Goal: Task Accomplishment & Management: Manage account settings

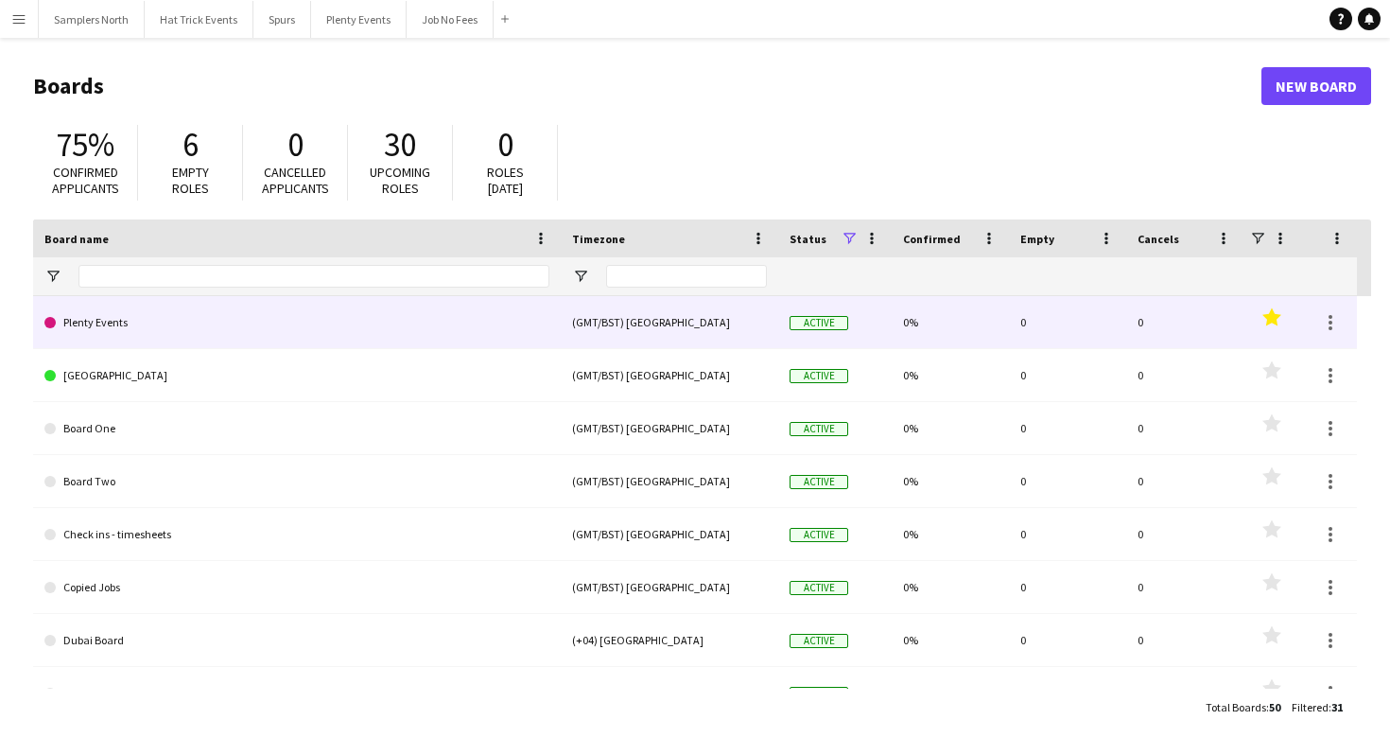
click at [193, 326] on link "Plenty Events" at bounding box center [296, 322] width 505 height 53
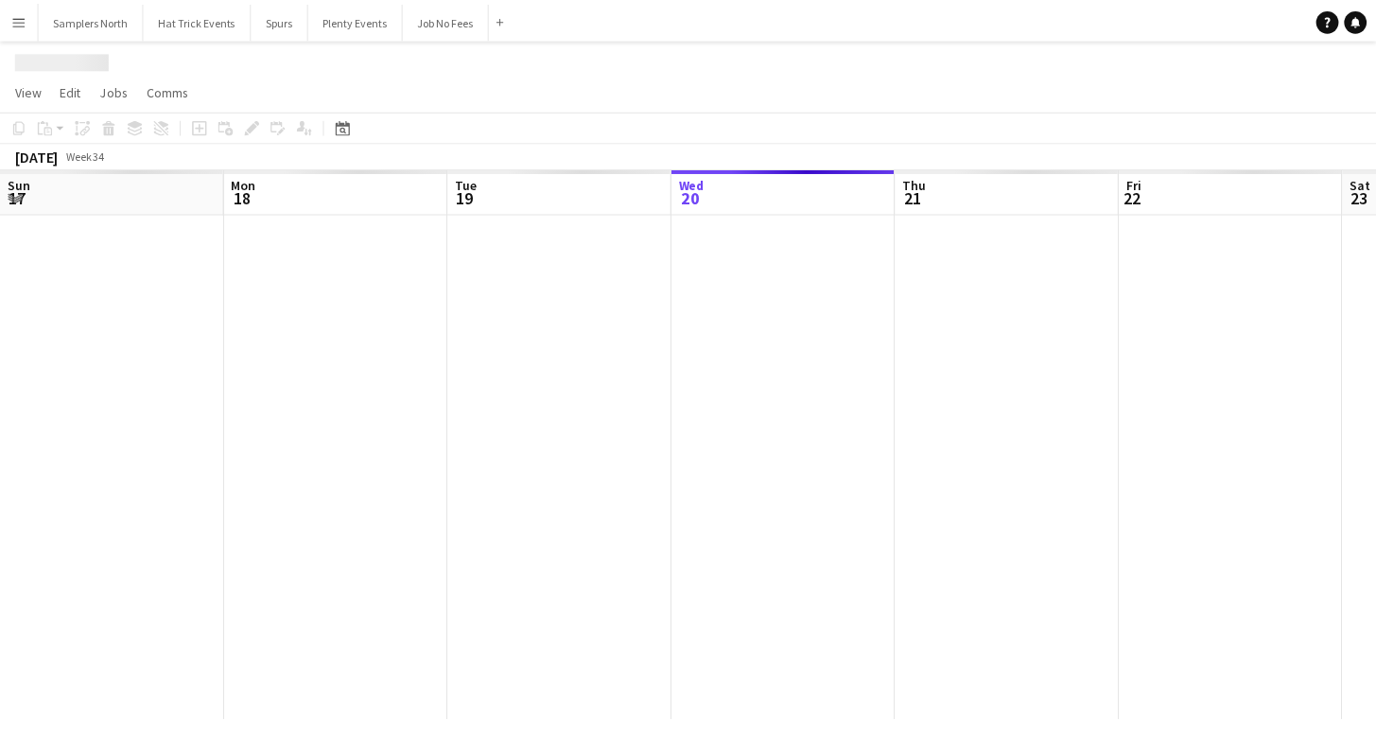
scroll to position [0, 452]
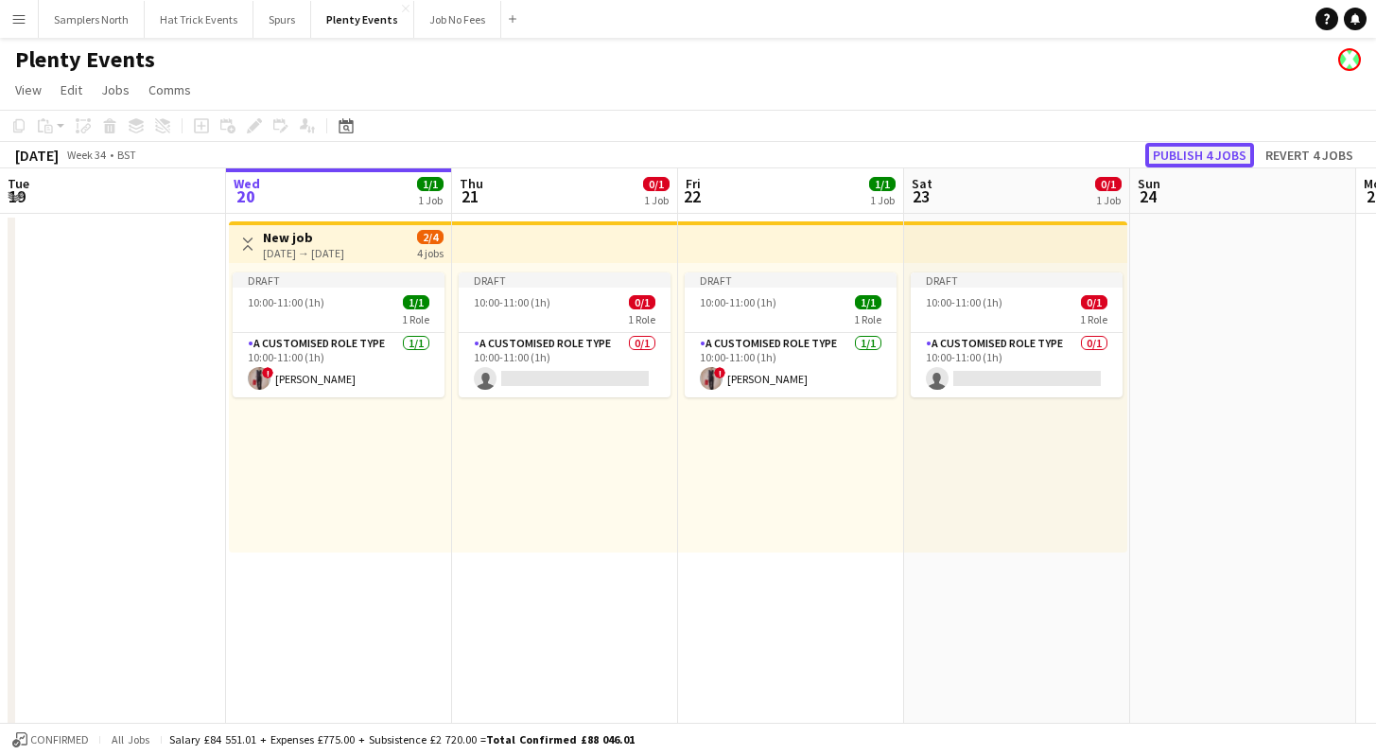
click at [1172, 156] on button "Publish 4 jobs" at bounding box center [1199, 155] width 109 height 25
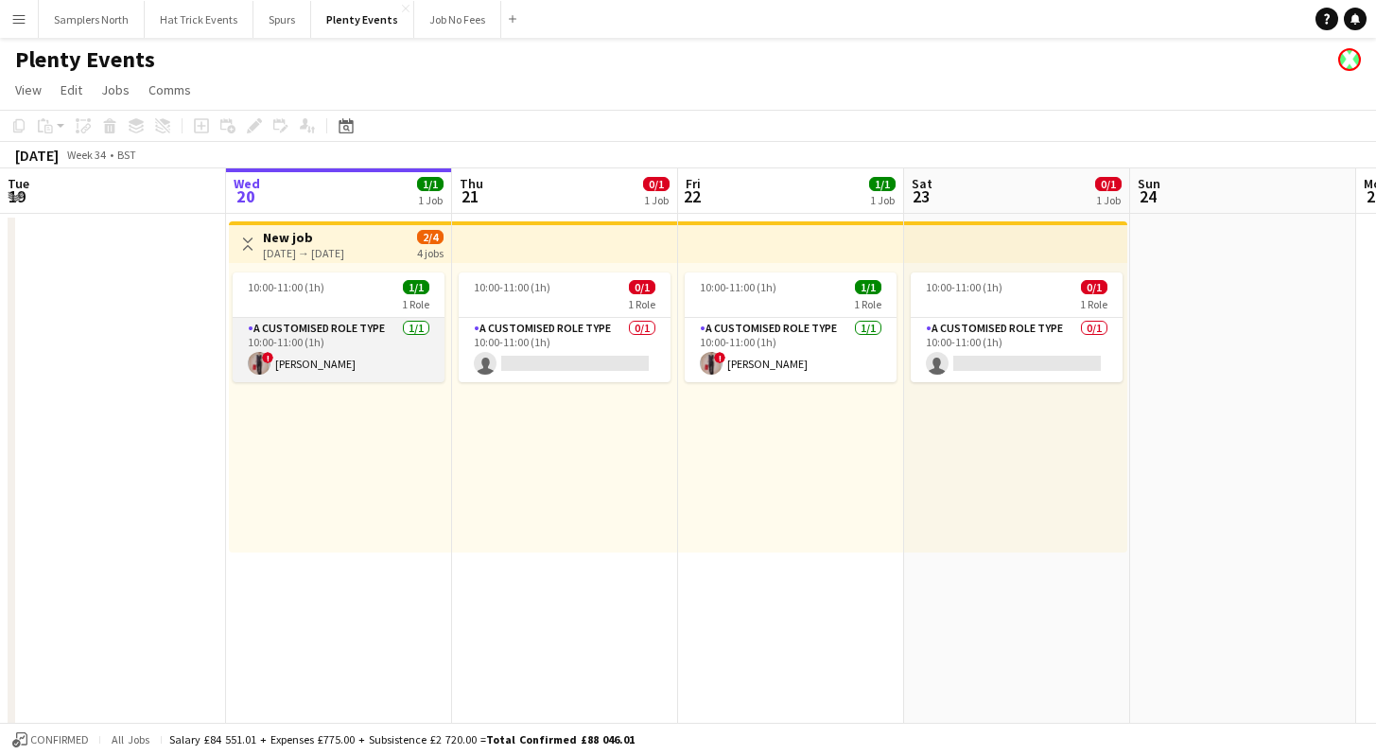
click at [367, 356] on app-card-role "A Customised Role Type [DATE] 10:00-11:00 (1h) ! [PERSON_NAME]" at bounding box center [339, 350] width 212 height 64
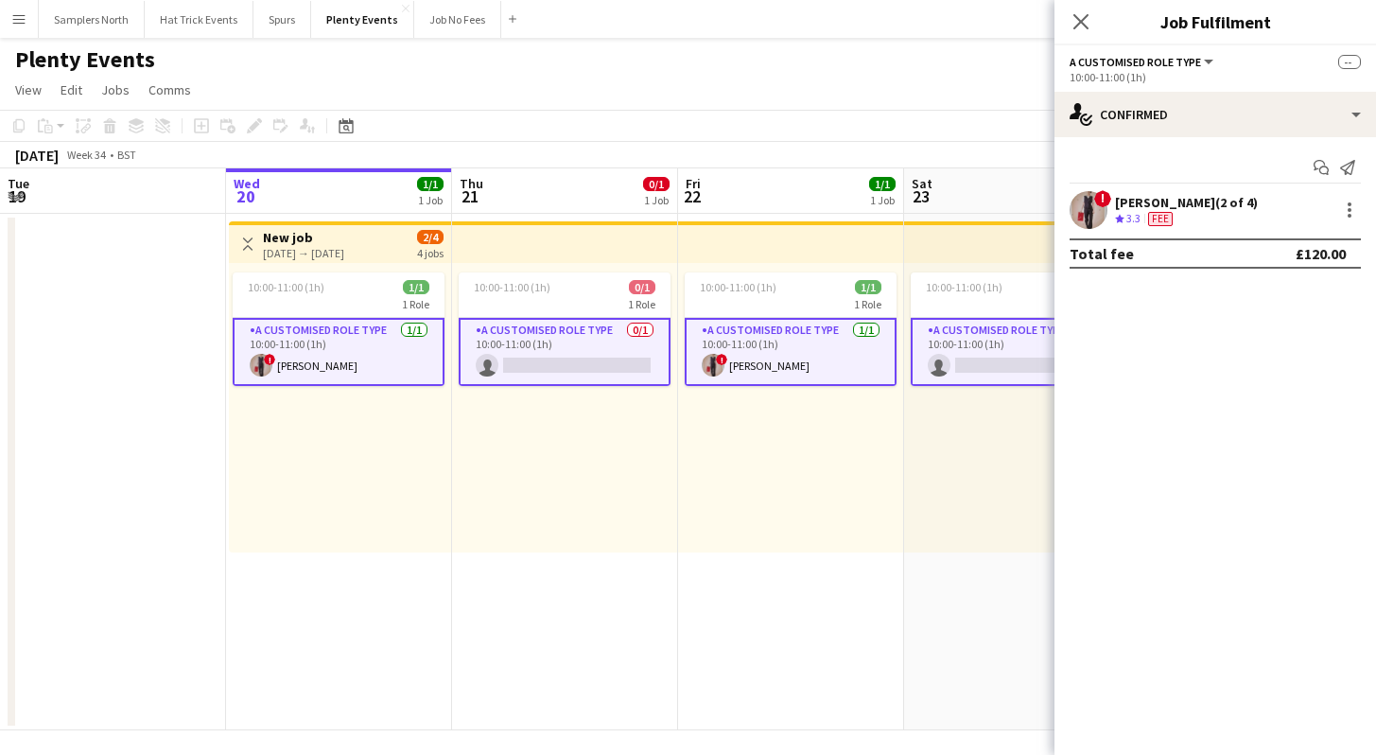
click at [717, 349] on app-card-role "A Customised Role Type [DATE] 10:00-11:00 (1h) ! [PERSON_NAME]" at bounding box center [791, 352] width 212 height 68
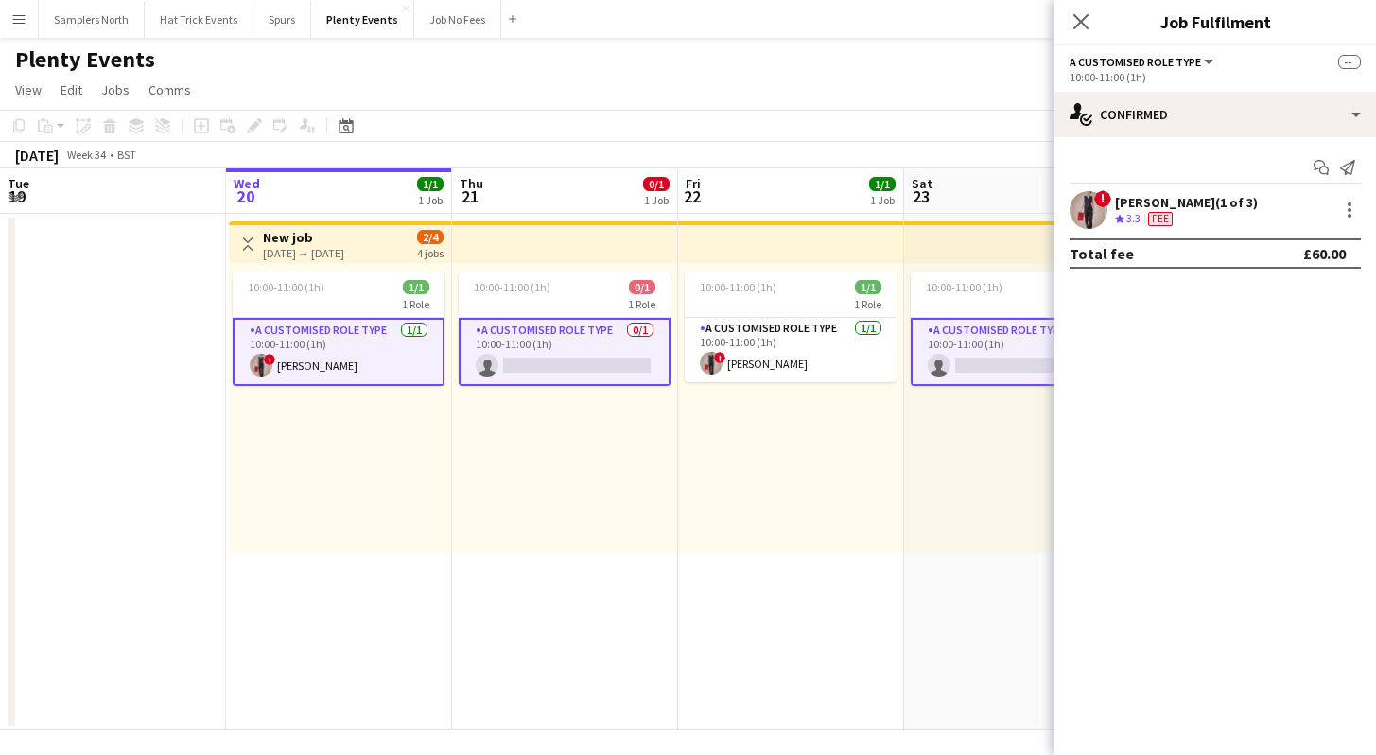
click at [586, 354] on app-card-role "A Customised Role Type 0/1 10:00-11:00 (1h) single-neutral-actions" at bounding box center [565, 352] width 212 height 68
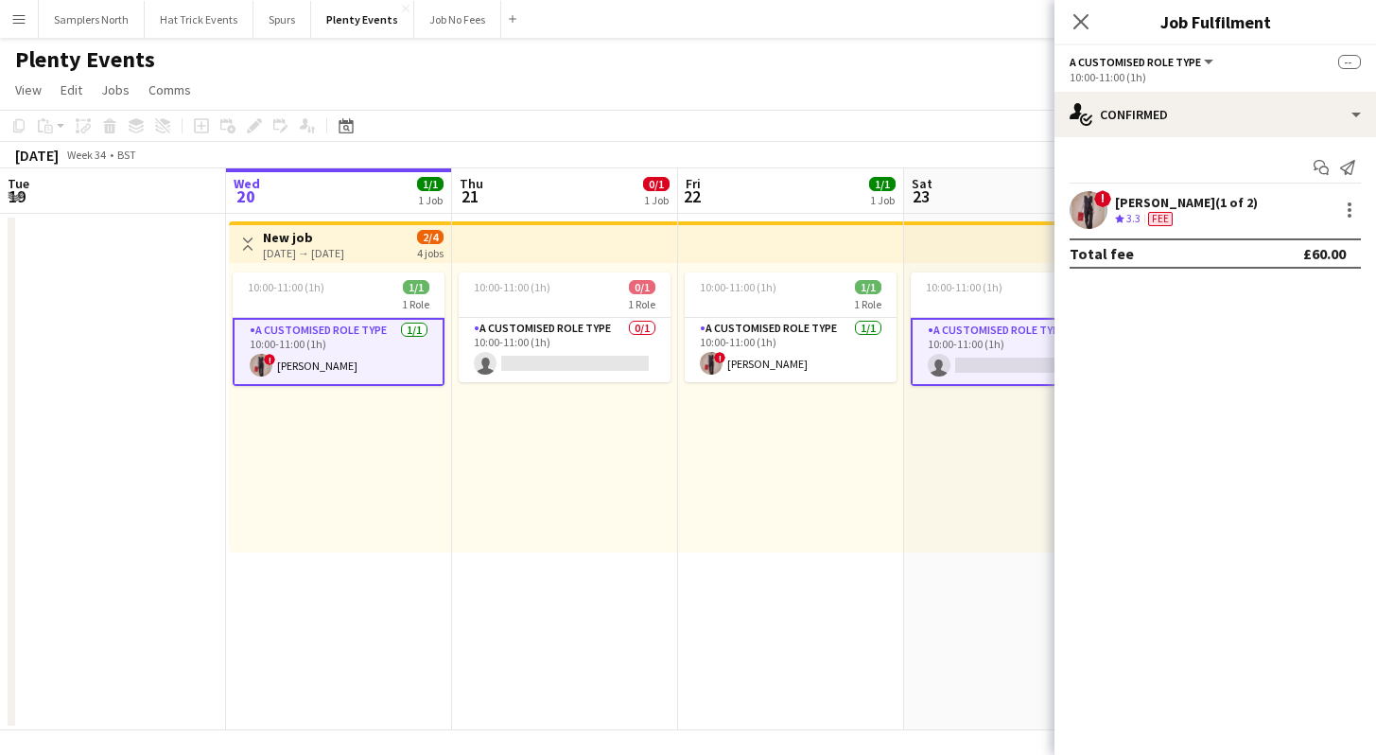
click at [923, 345] on app-card-role "A Customised Role Type 0/1 10:00-11:00 (1h) single-neutral-actions" at bounding box center [1017, 352] width 212 height 68
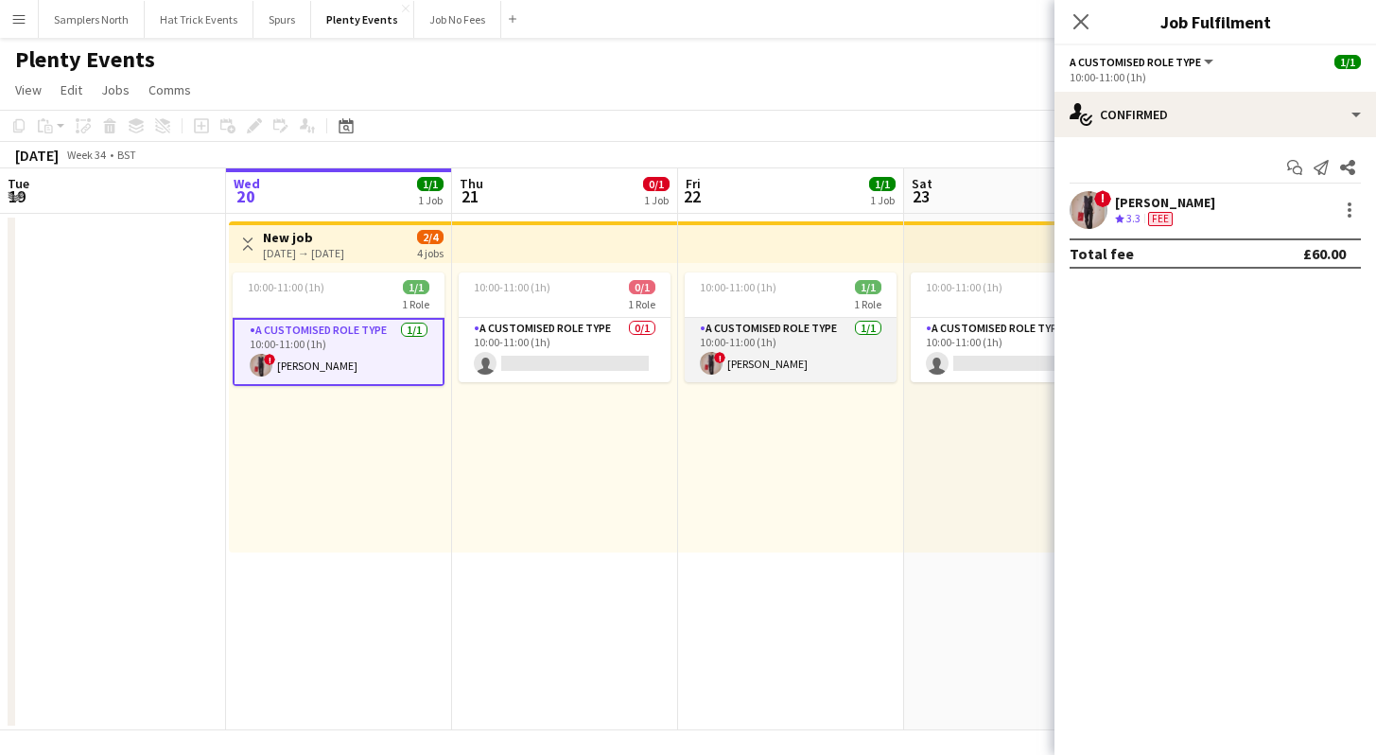
click at [790, 359] on app-card-role "A Customised Role Type [DATE] 10:00-11:00 (1h) ! [PERSON_NAME]" at bounding box center [791, 350] width 212 height 64
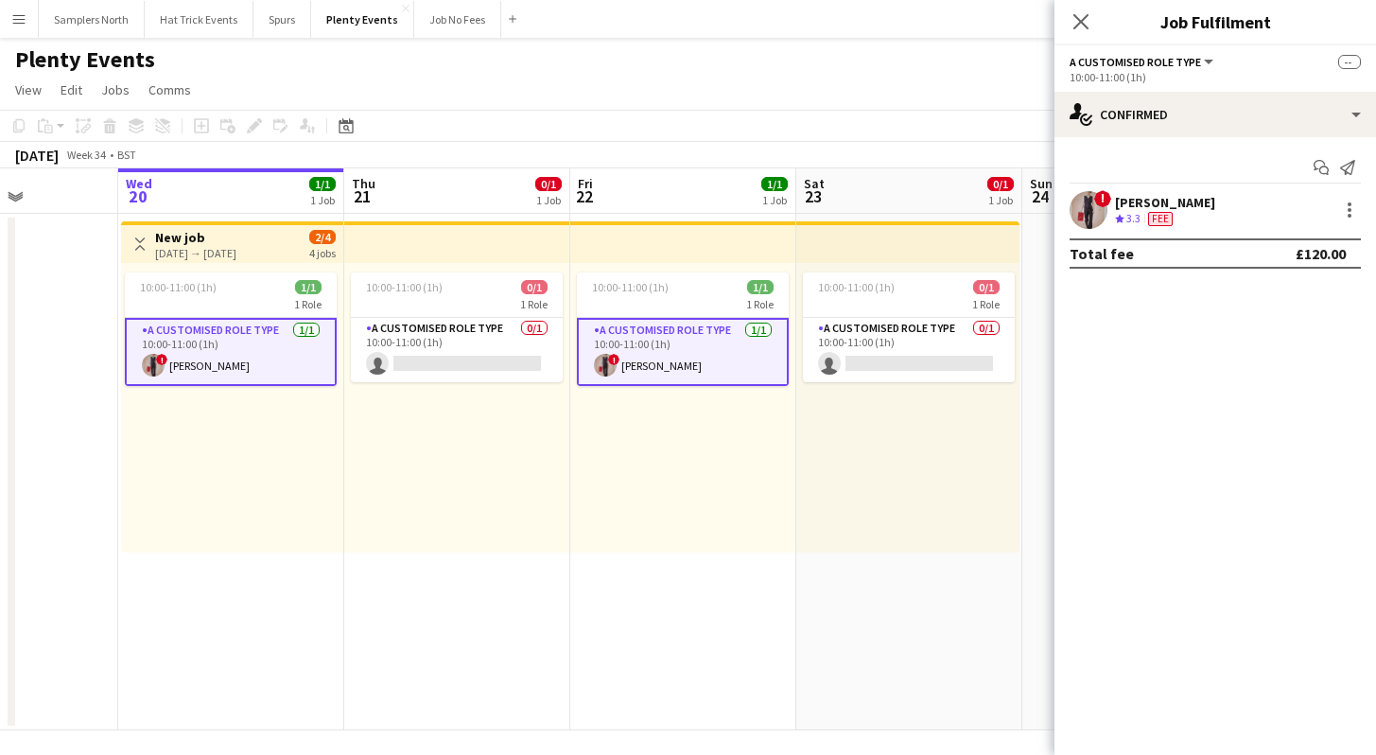
scroll to position [0, 531]
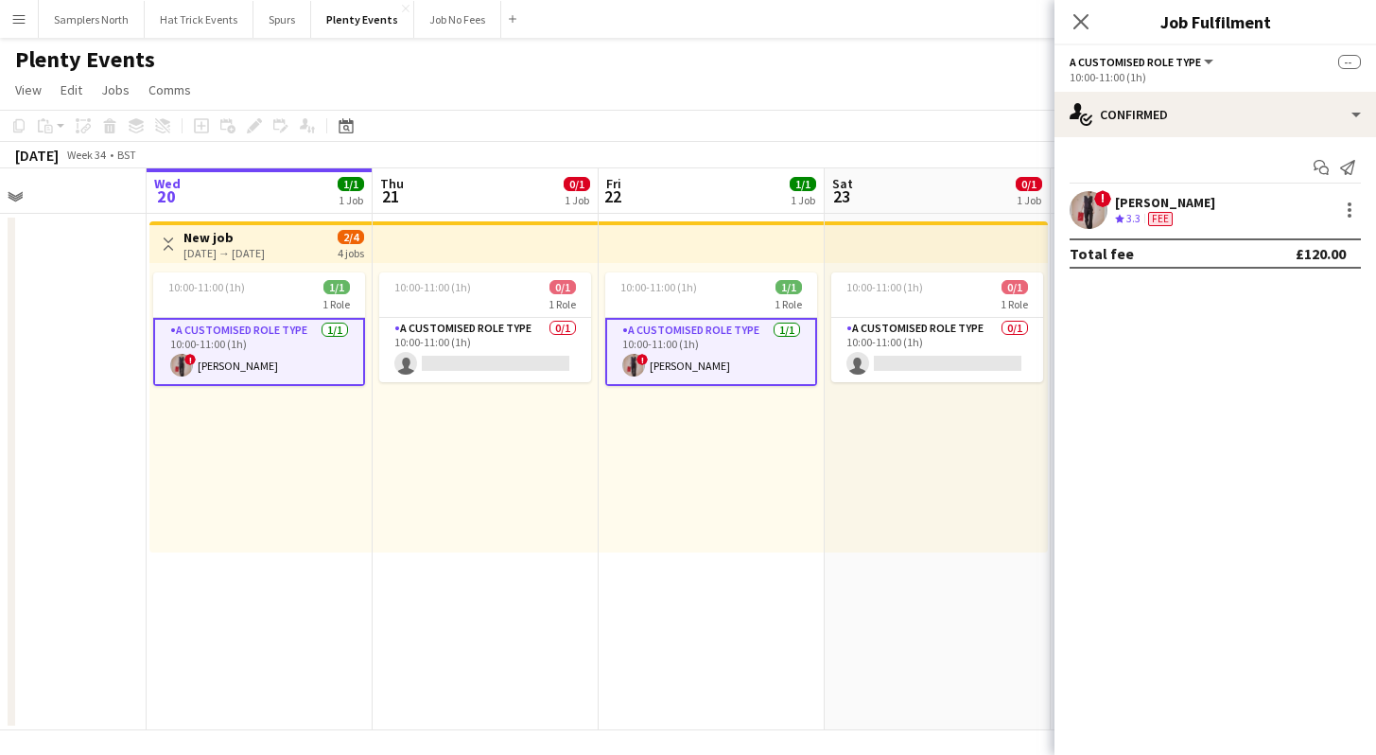
drag, startPoint x: 878, startPoint y: 517, endPoint x: 799, endPoint y: 505, distance: 80.4
click at [799, 505] on app-calendar-viewport "Sun 17 0/1 1 Job Mon 18 1/2 2 Jobs Tue 19 Wed 20 1/1 1 Job Thu 21 0/1 1 Job Fri…" at bounding box center [688, 449] width 1376 height 562
click at [1340, 215] on div at bounding box center [1349, 210] width 23 height 23
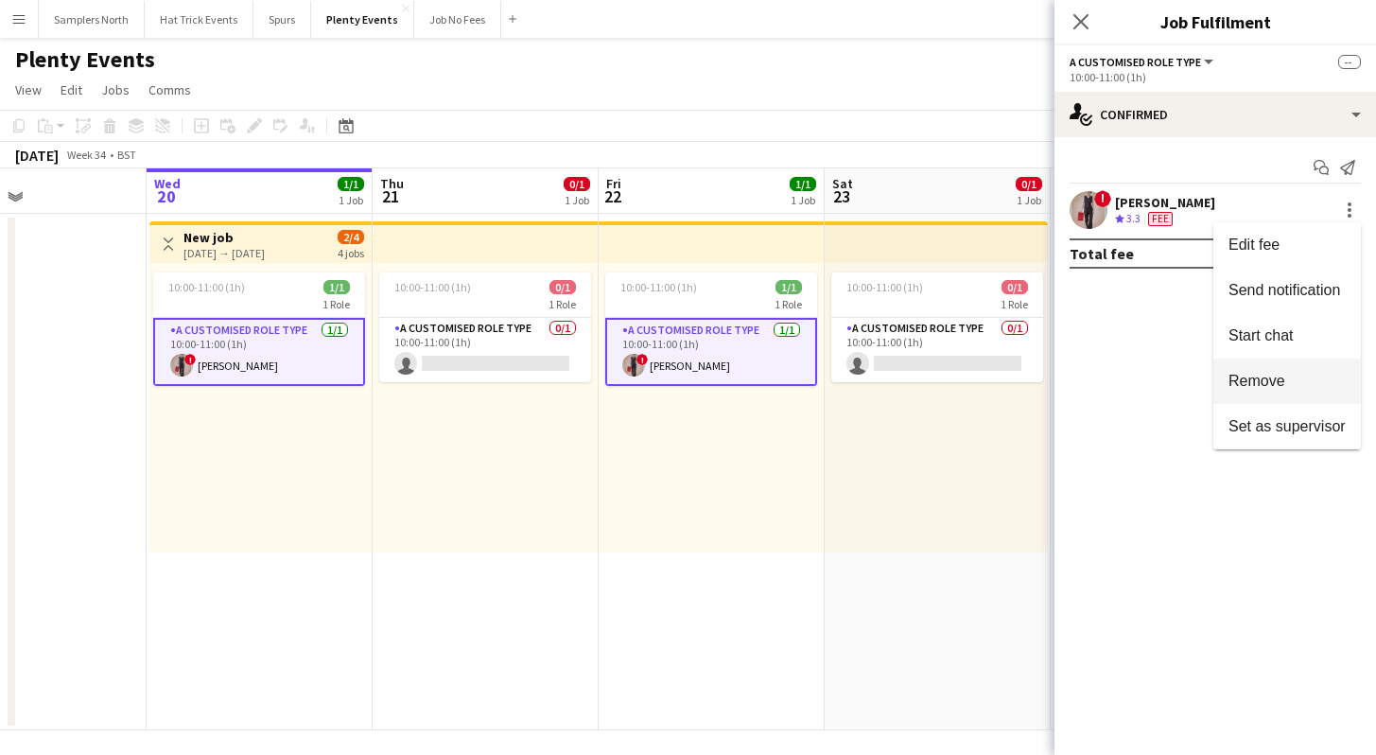
click at [1287, 380] on span "Remove" at bounding box center [1286, 381] width 117 height 17
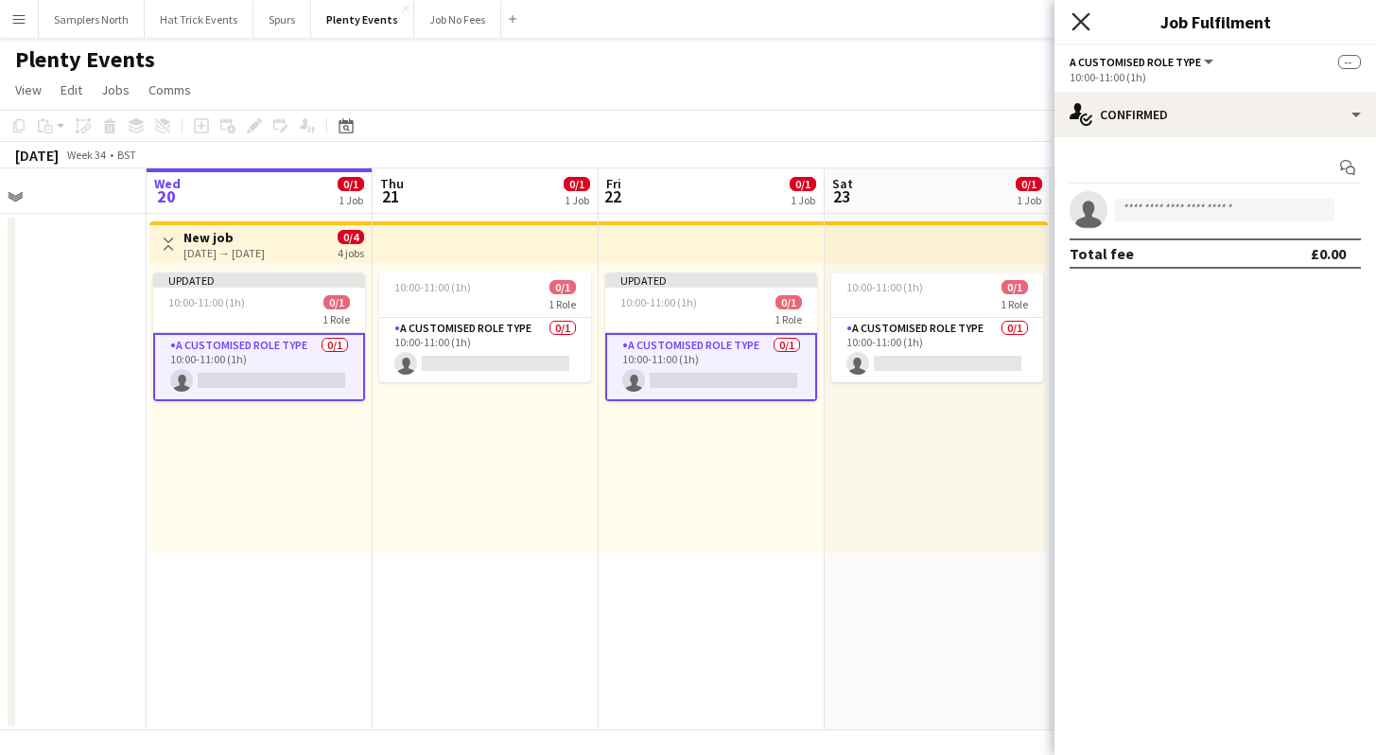
click at [1079, 25] on icon "Close pop-in" at bounding box center [1080, 21] width 18 height 18
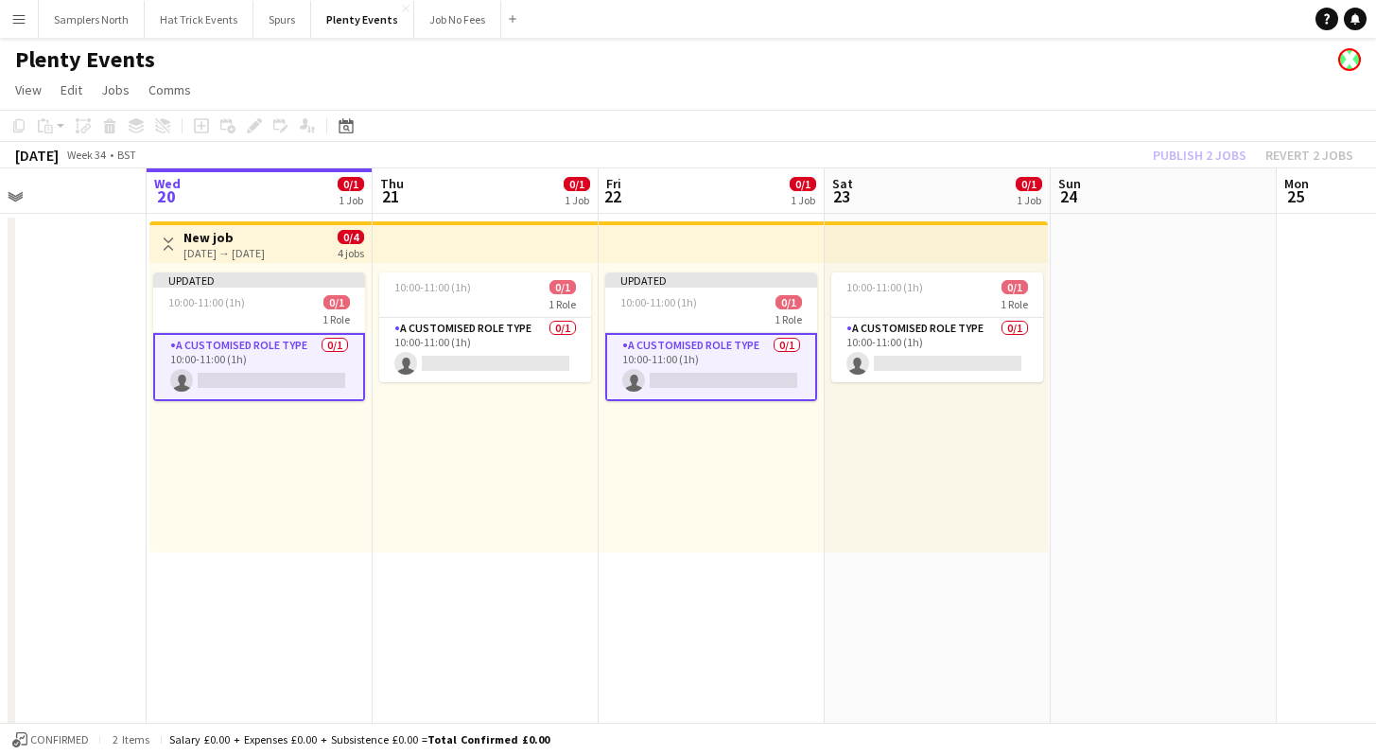
click at [1217, 156] on div "Publish 2 jobs Revert 2 jobs" at bounding box center [1253, 155] width 246 height 25
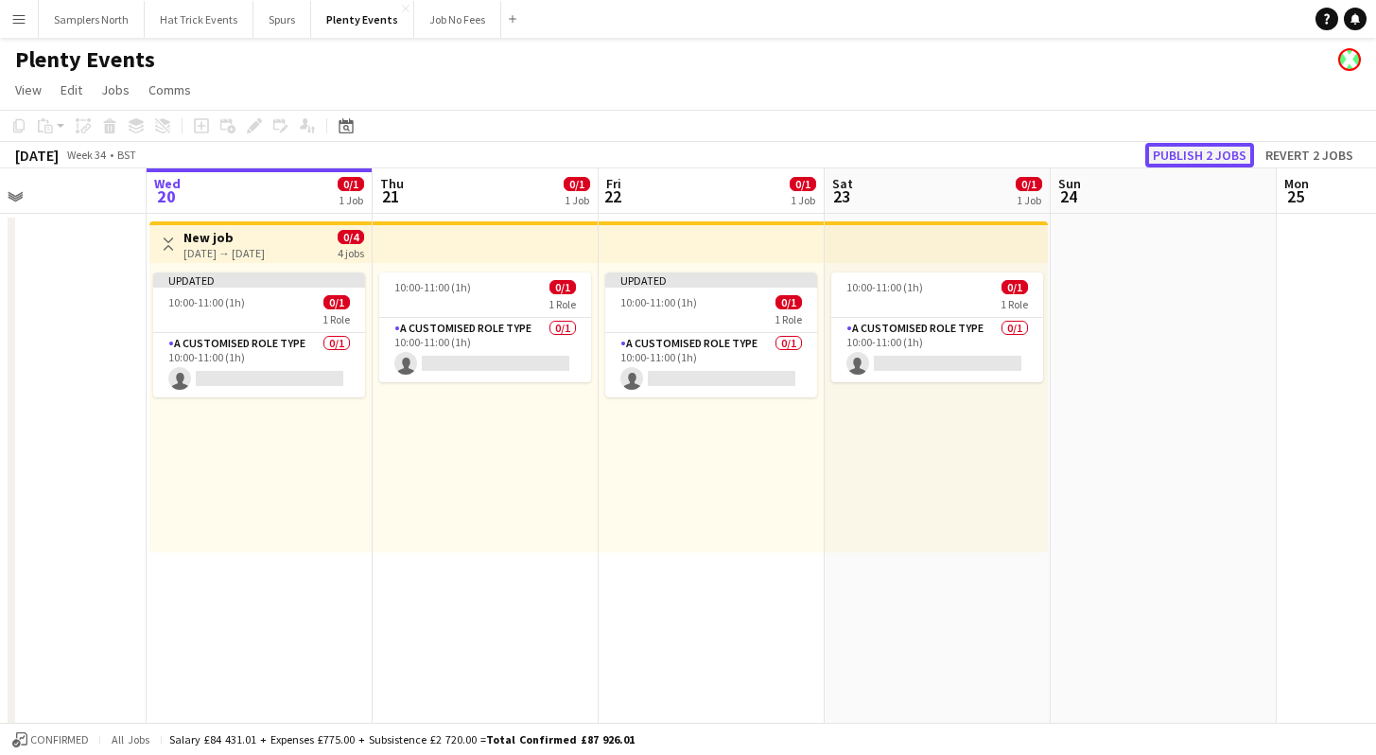
click at [1217, 156] on button "Publish 2 jobs" at bounding box center [1199, 155] width 109 height 25
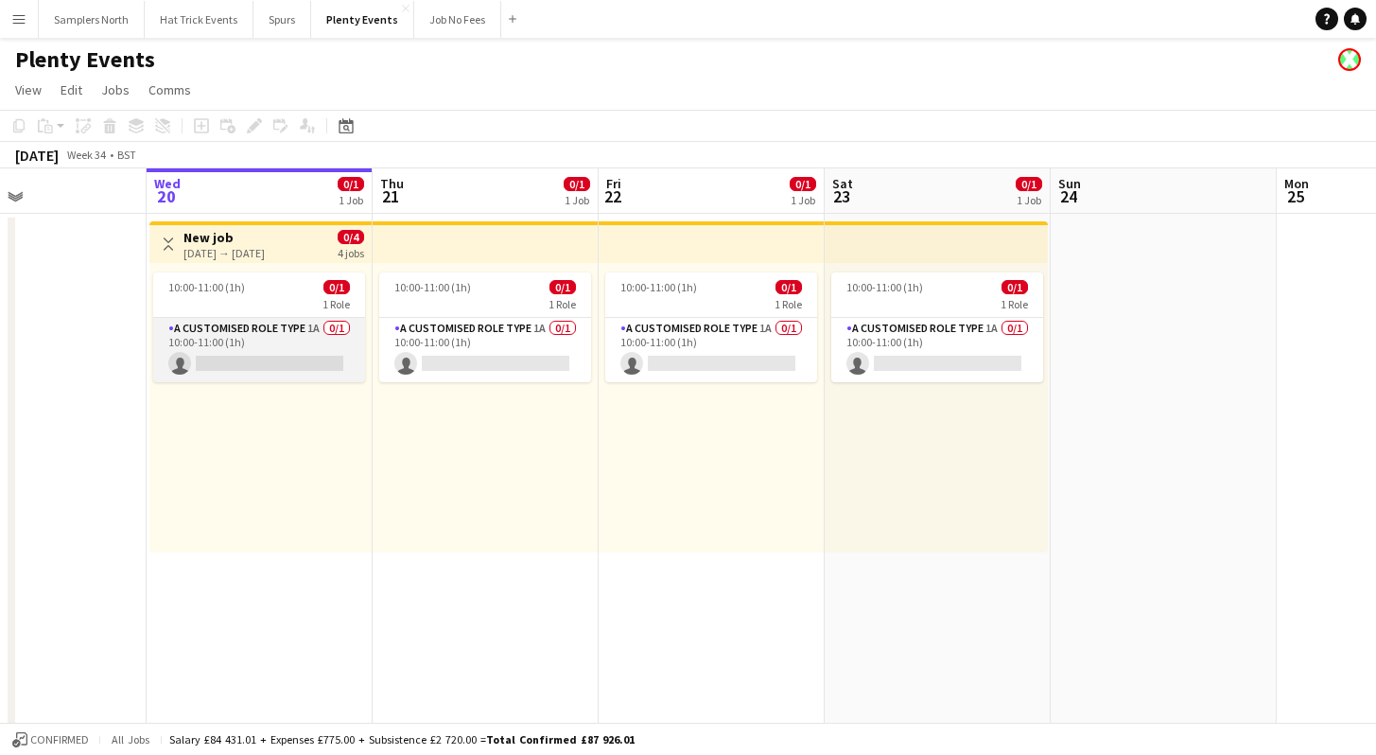
click at [315, 340] on app-card-role "A Customised Role Type 1A 0/1 10:00-11:00 (1h) single-neutral-actions" at bounding box center [259, 350] width 212 height 64
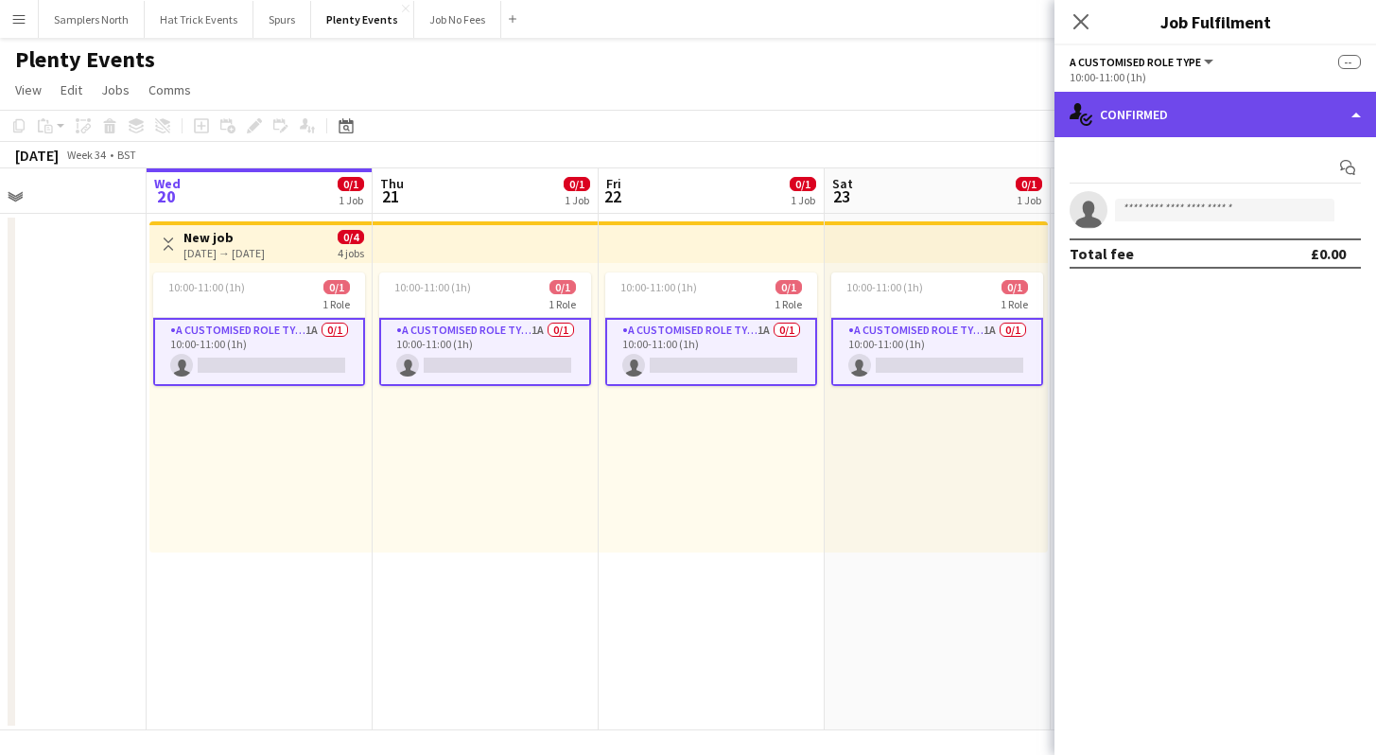
click at [1261, 125] on div "single-neutral-actions-check-2 Confirmed" at bounding box center [1214, 114] width 321 height 45
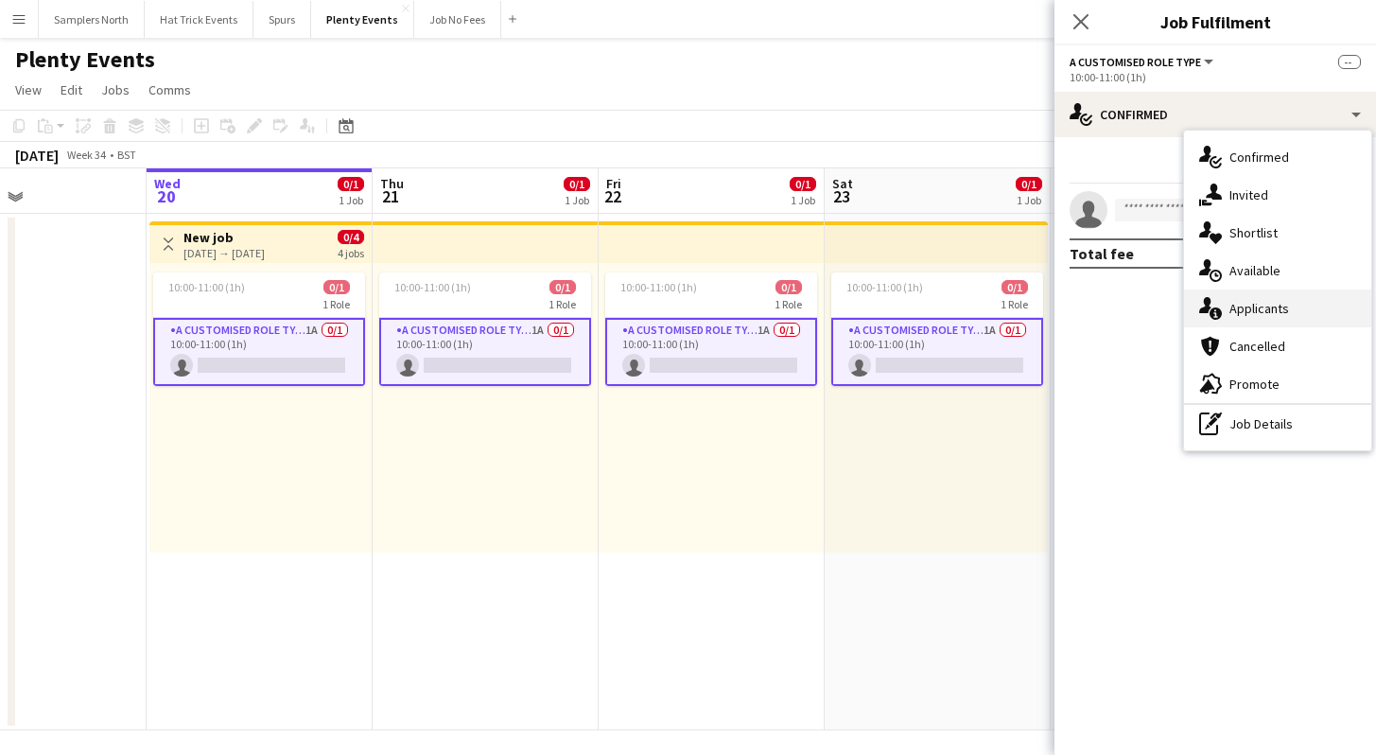
click at [1263, 301] on div "single-neutral-actions-information Applicants" at bounding box center [1277, 308] width 187 height 38
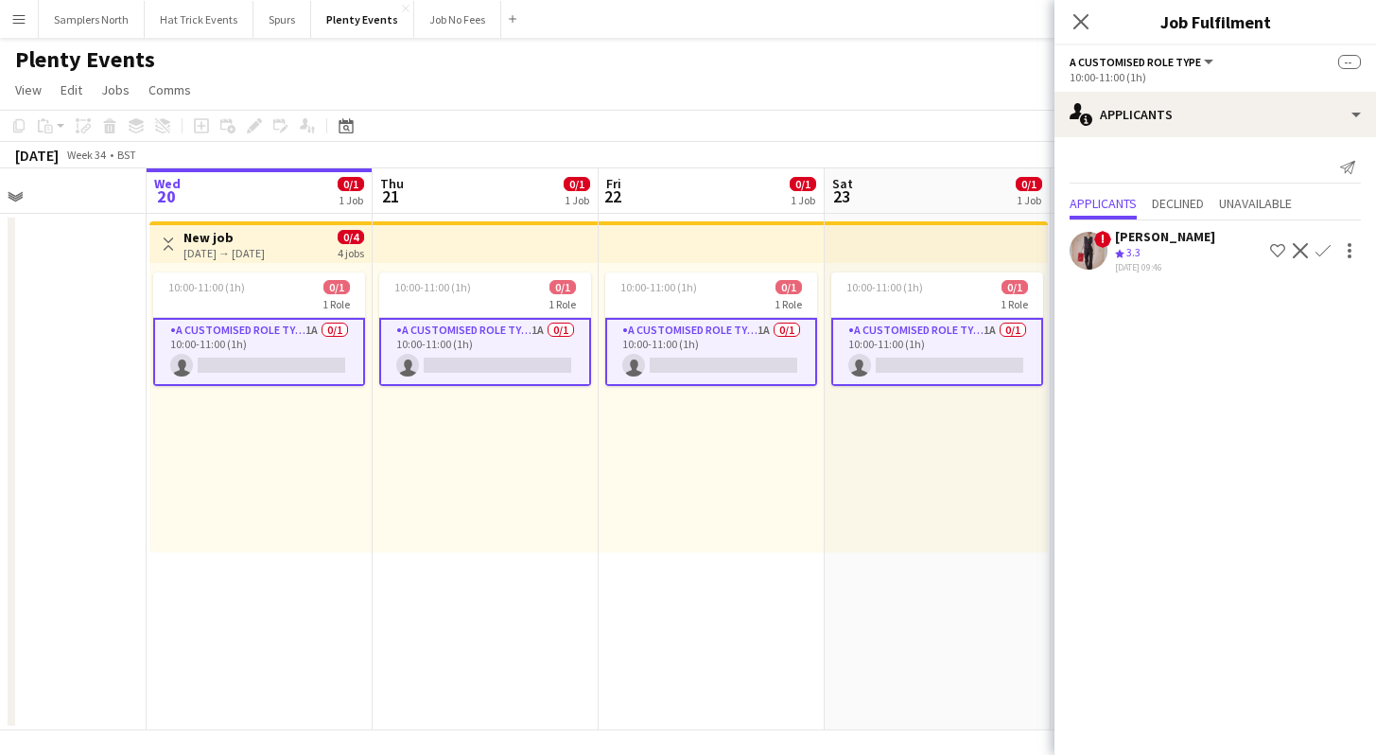
click at [304, 349] on app-card-role "A Customised Role Type 1A 0/1 10:00-11:00 (1h) single-neutral-actions" at bounding box center [259, 352] width 212 height 68
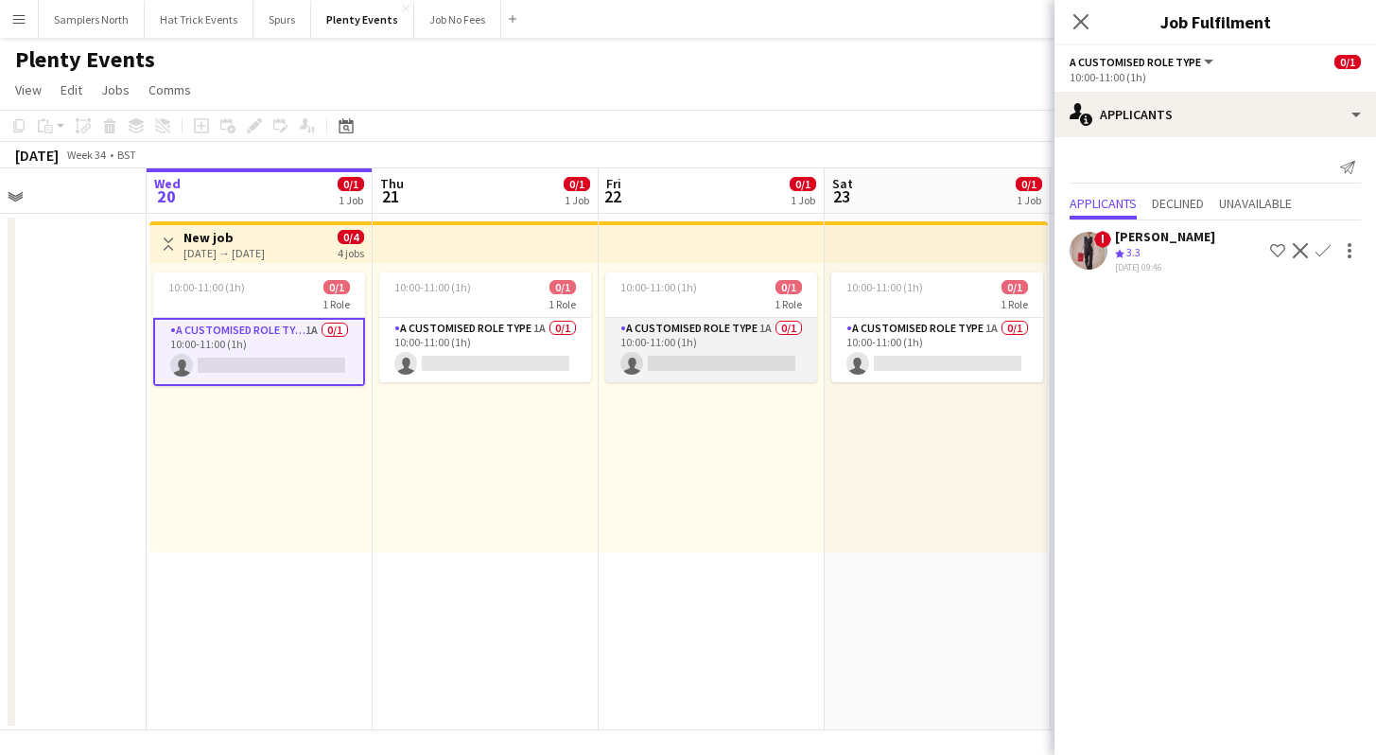
click at [686, 352] on app-card-role "A Customised Role Type 1A 0/1 10:00-11:00 (1h) single-neutral-actions" at bounding box center [711, 350] width 212 height 64
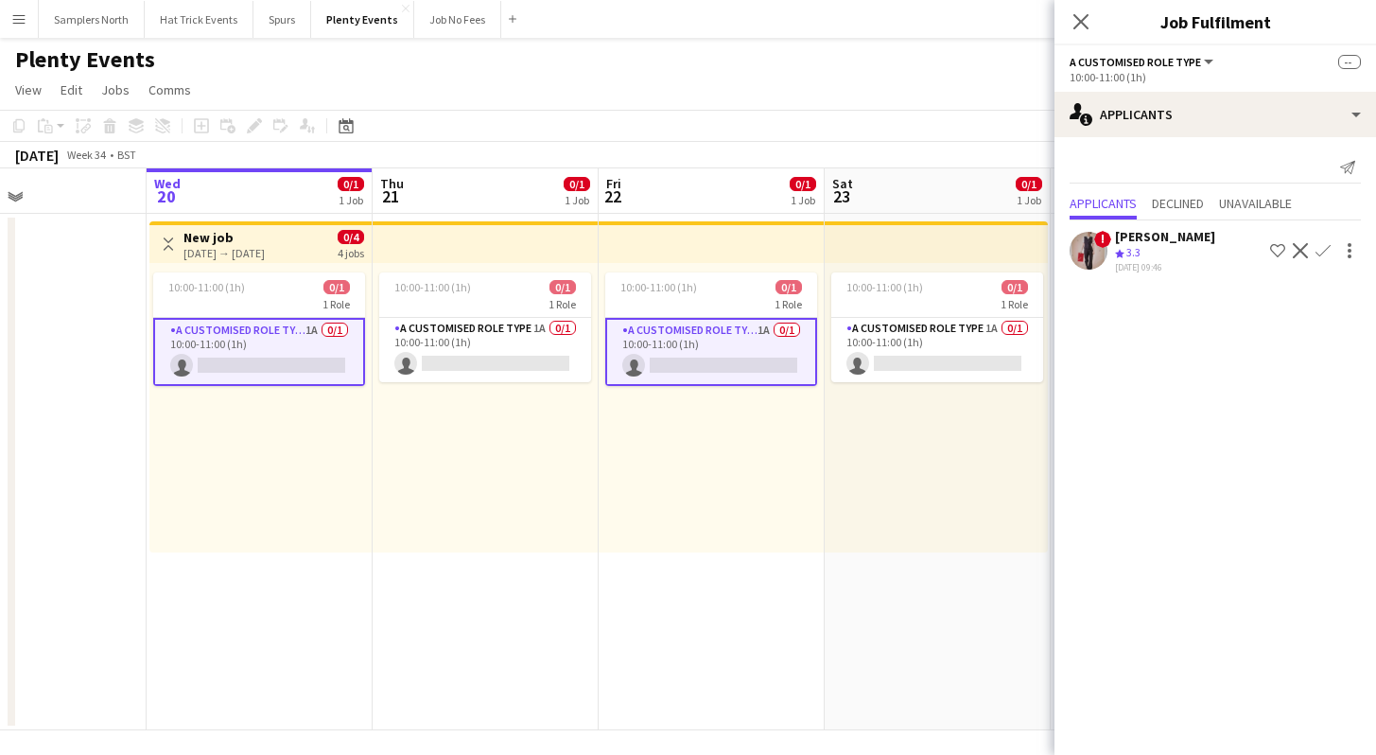
click at [1322, 252] on app-icon "Confirm" at bounding box center [1322, 250] width 15 height 15
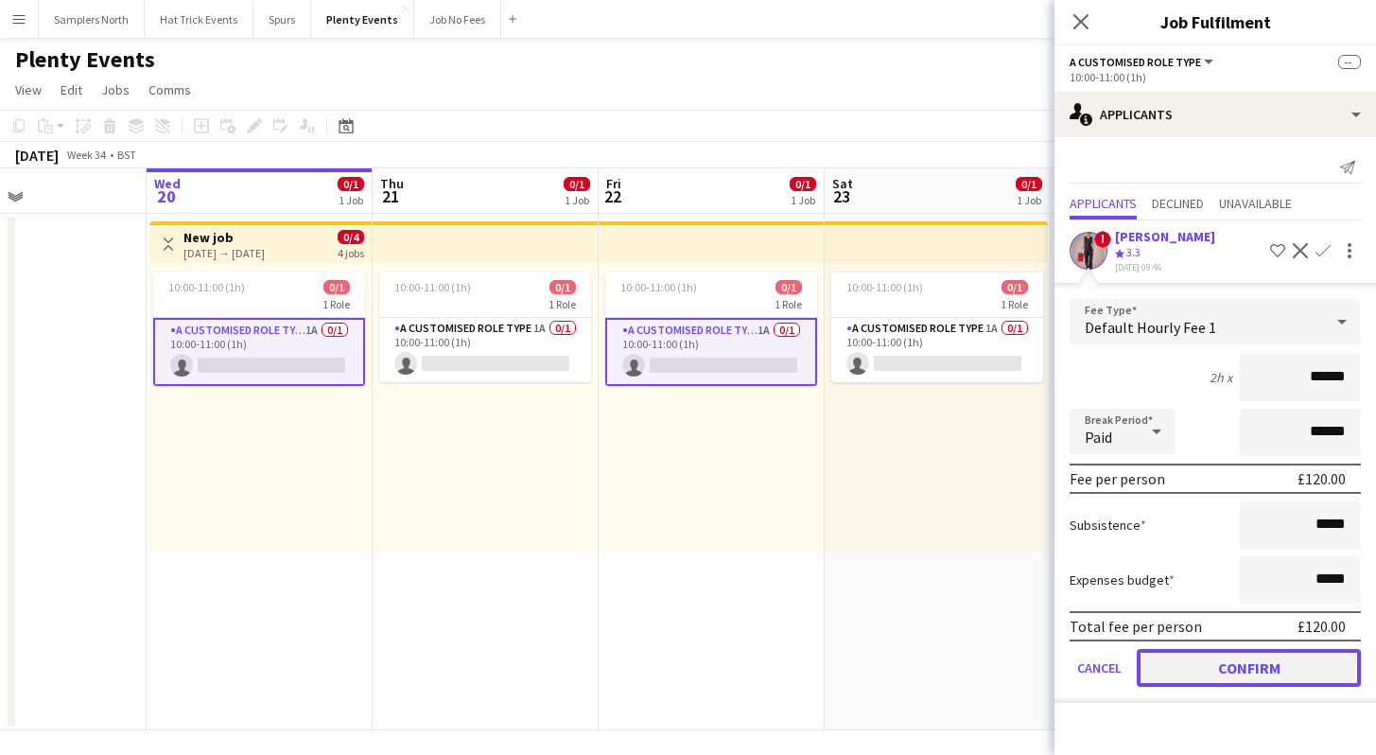
click at [1256, 674] on button "Confirm" at bounding box center [1249, 668] width 224 height 38
